Goal: Understand process/instructions: Learn about a topic

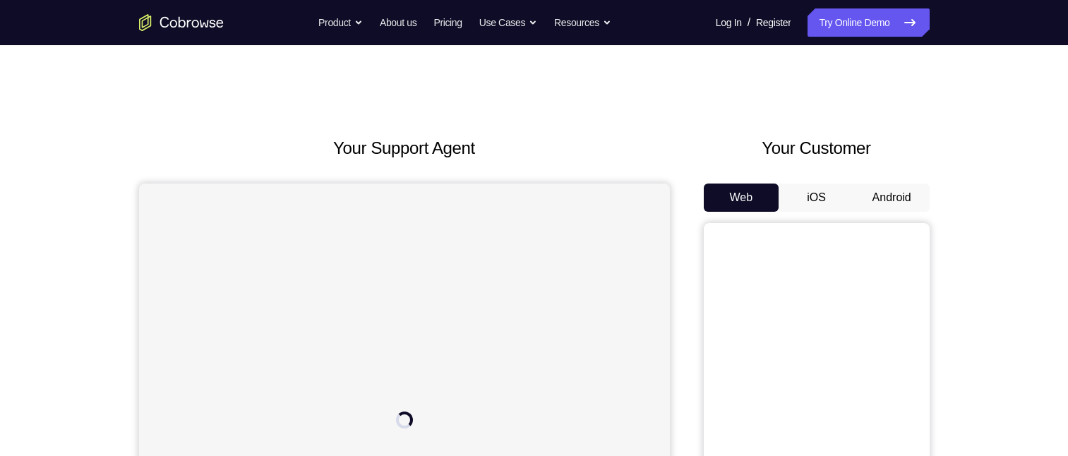
click at [871, 191] on button "Android" at bounding box center [892, 198] width 76 height 28
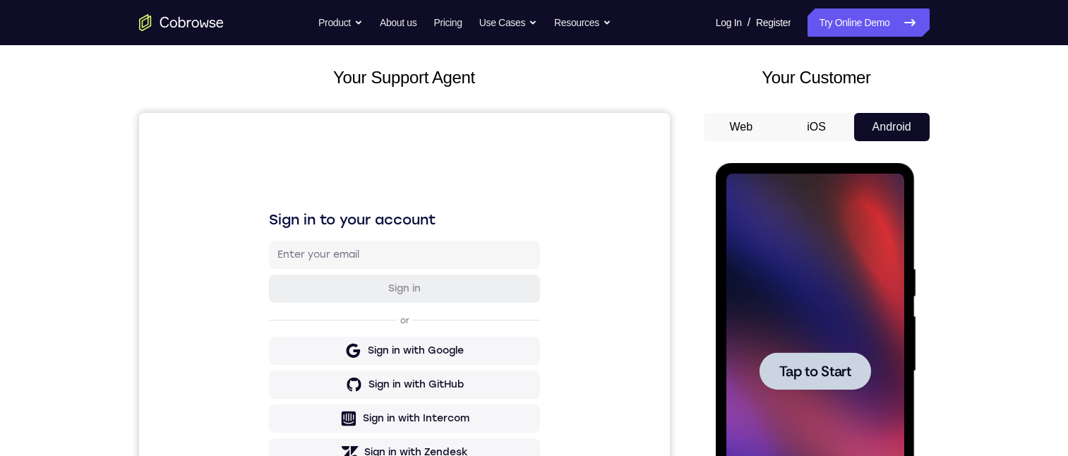
click at [791, 311] on div at bounding box center [816, 371] width 178 height 395
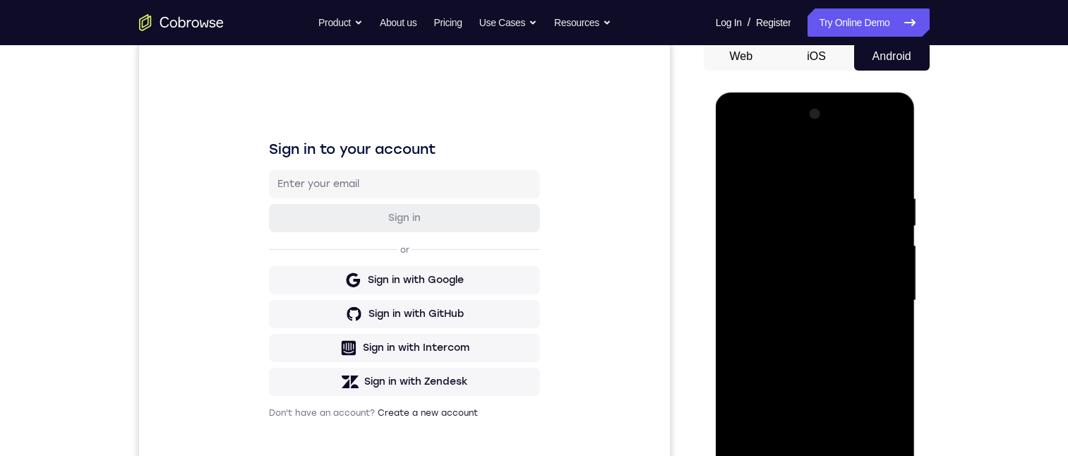
scroll to position [353, 0]
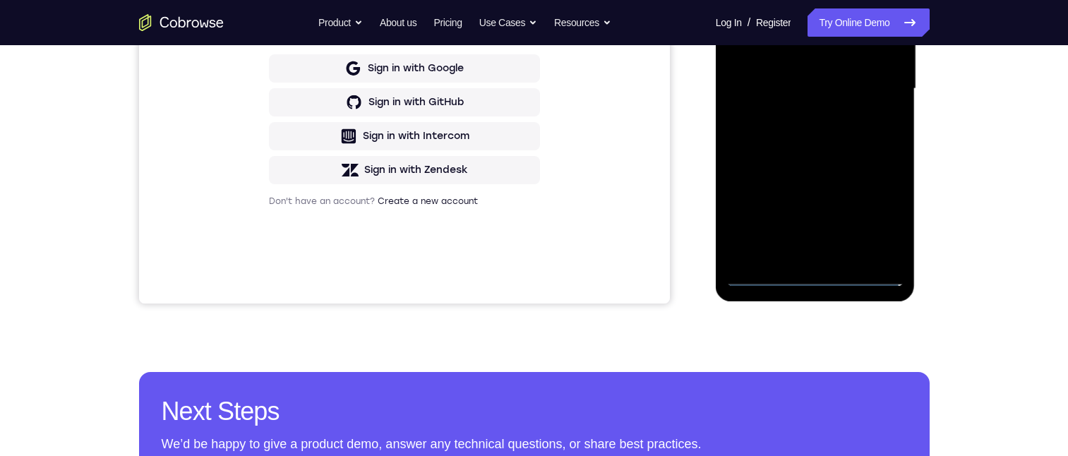
click at [814, 276] on div at bounding box center [816, 88] width 178 height 395
click at [871, 216] on div at bounding box center [816, 88] width 178 height 395
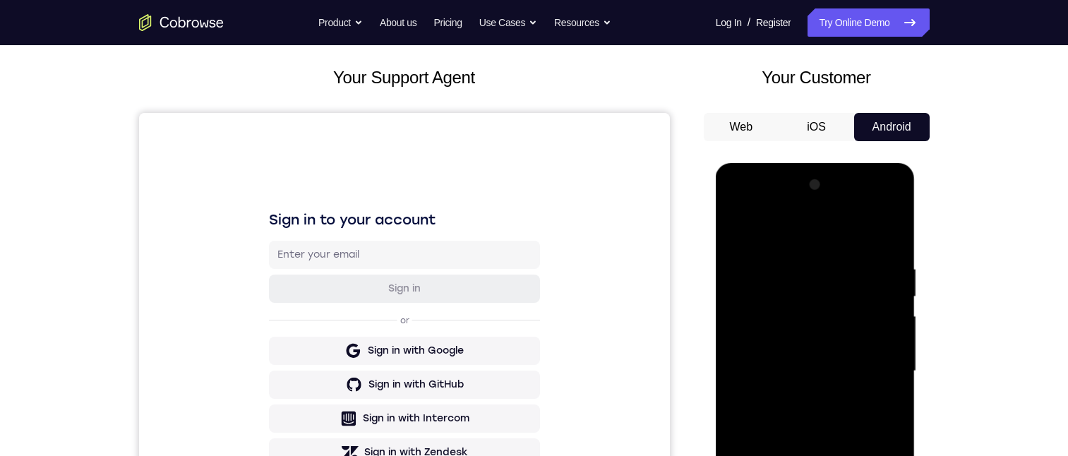
scroll to position [141, 0]
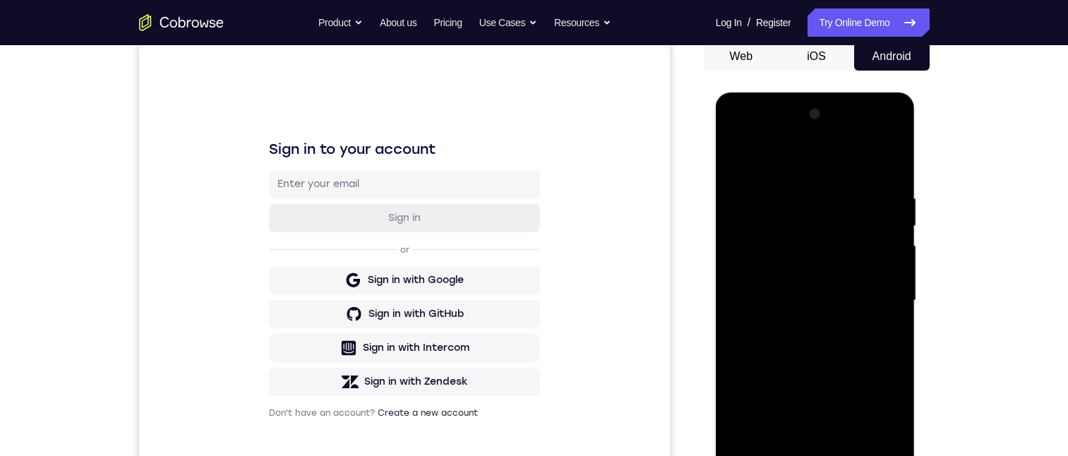
click at [833, 165] on div at bounding box center [816, 300] width 178 height 395
click at [871, 293] on div at bounding box center [816, 300] width 178 height 395
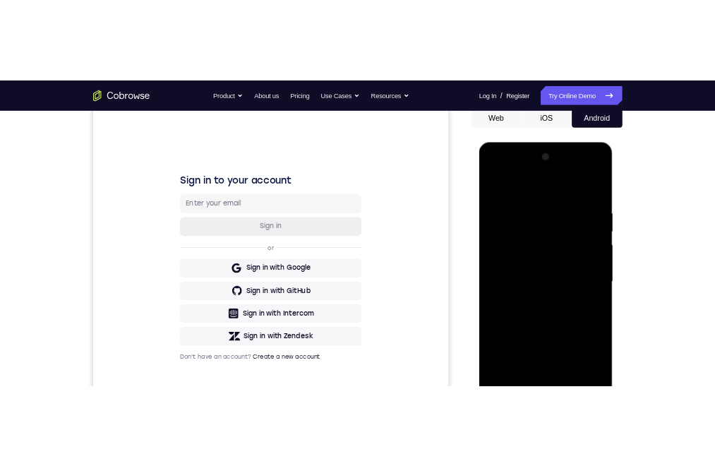
scroll to position [212, 0]
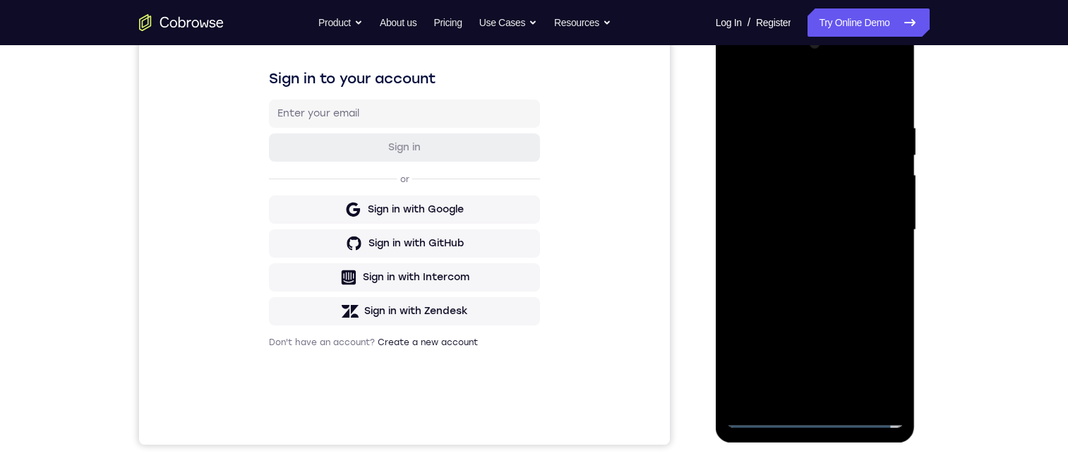
click at [808, 256] on div at bounding box center [816, 229] width 178 height 395
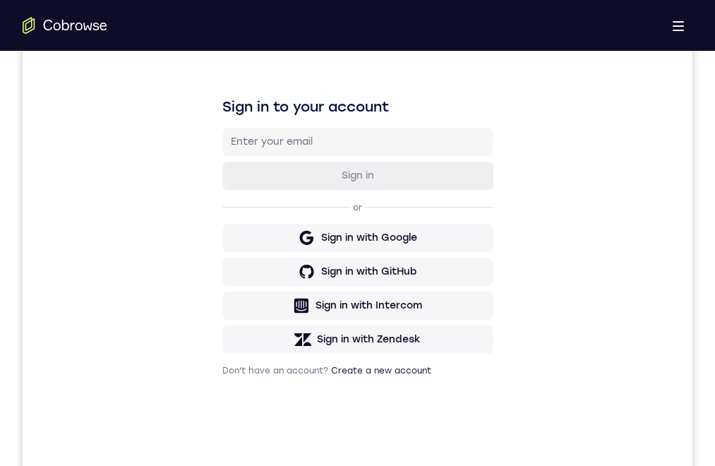
scroll to position [212, 0]
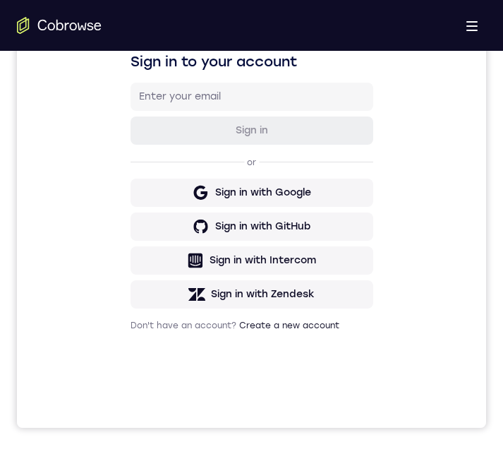
drag, startPoint x: 373, startPoint y: 202, endPoint x: 415, endPoint y: 417, distance: 218.8
click at [366, 202] on div "Sign in to your account Sign in or Sign in with Google Sign in with GitHub Sign…" at bounding box center [251, 192] width 271 height 280
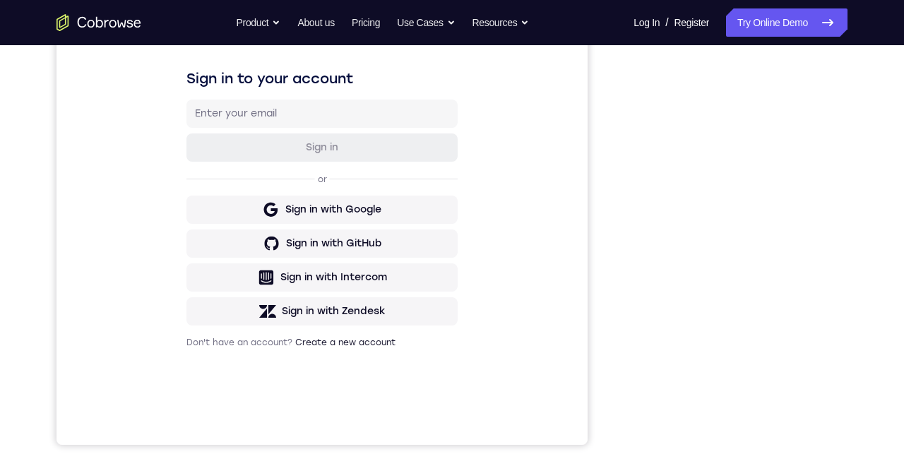
scroll to position [71, 0]
